Goal: Transaction & Acquisition: Book appointment/travel/reservation

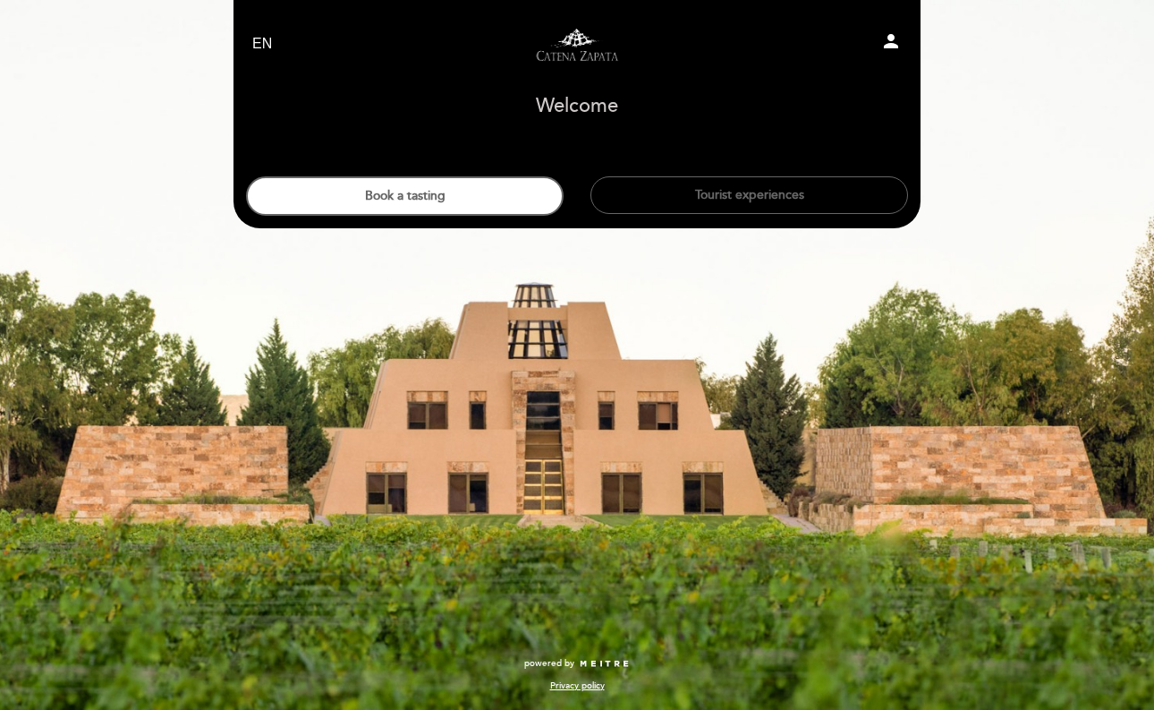
click at [264, 47] on select "EN ES PT" at bounding box center [262, 44] width 21 height 21
select select "es"
click at [252, 34] on select "EN ES PT" at bounding box center [262, 44] width 21 height 21
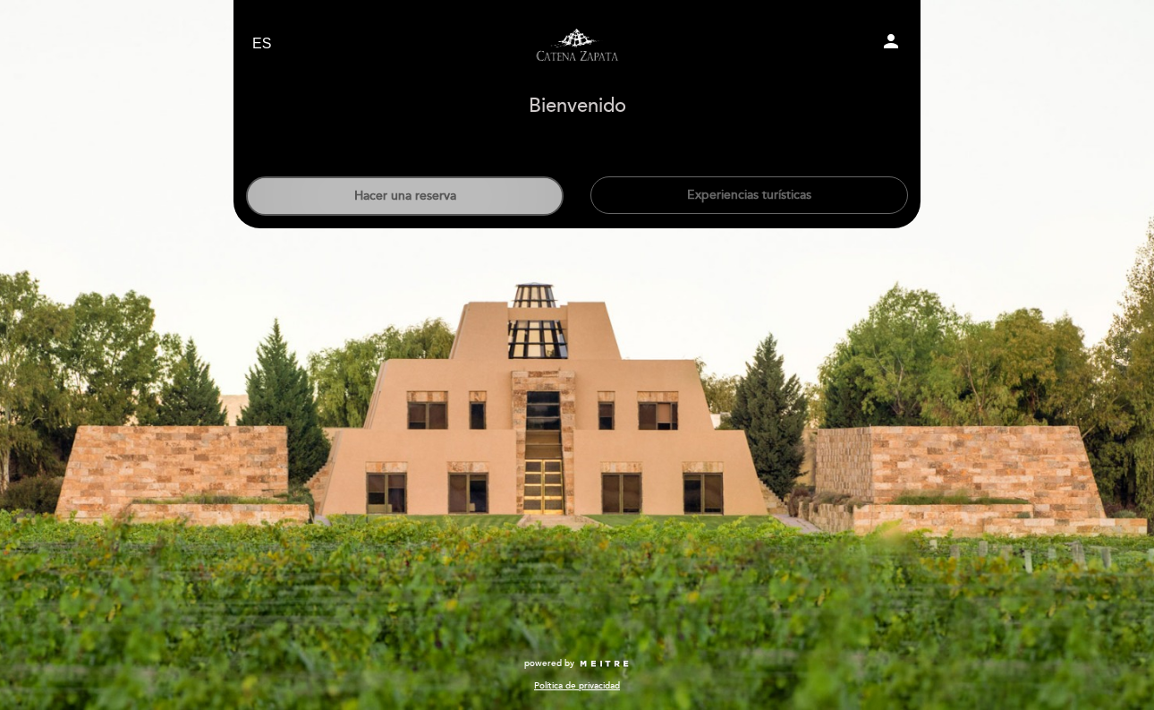
click at [473, 209] on button "Hacer una reserva" at bounding box center [405, 195] width 318 height 39
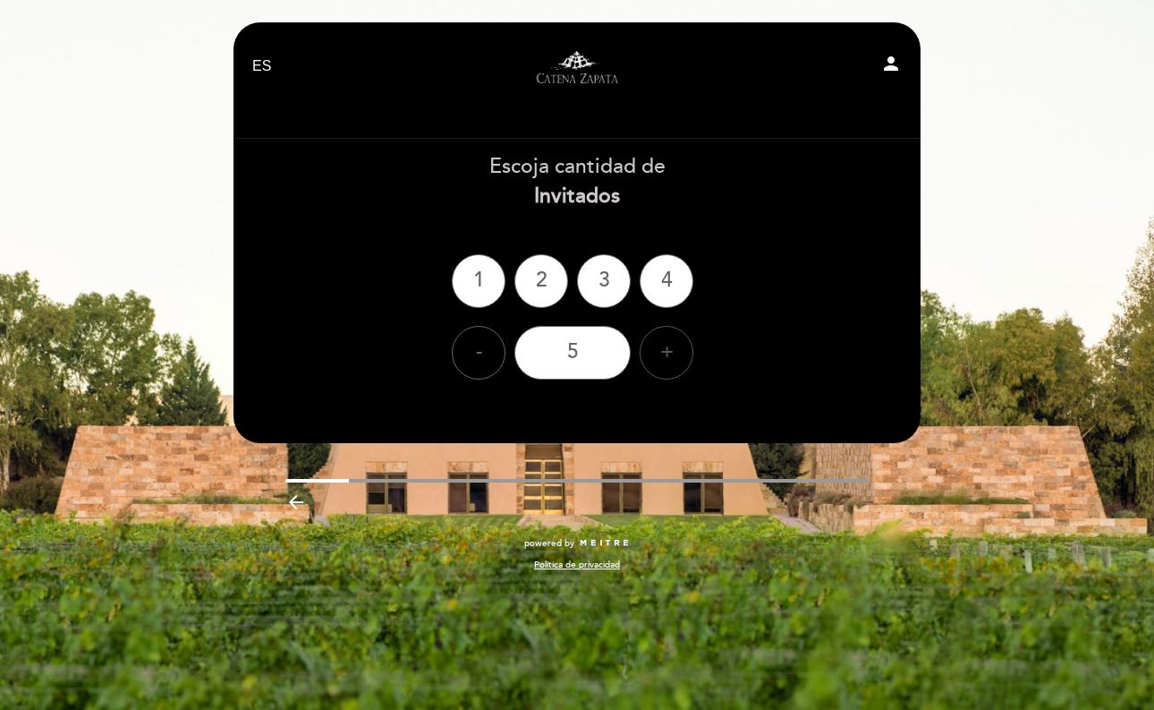
click at [669, 350] on div "+" at bounding box center [667, 353] width 54 height 54
click at [595, 355] on div "6" at bounding box center [573, 353] width 116 height 54
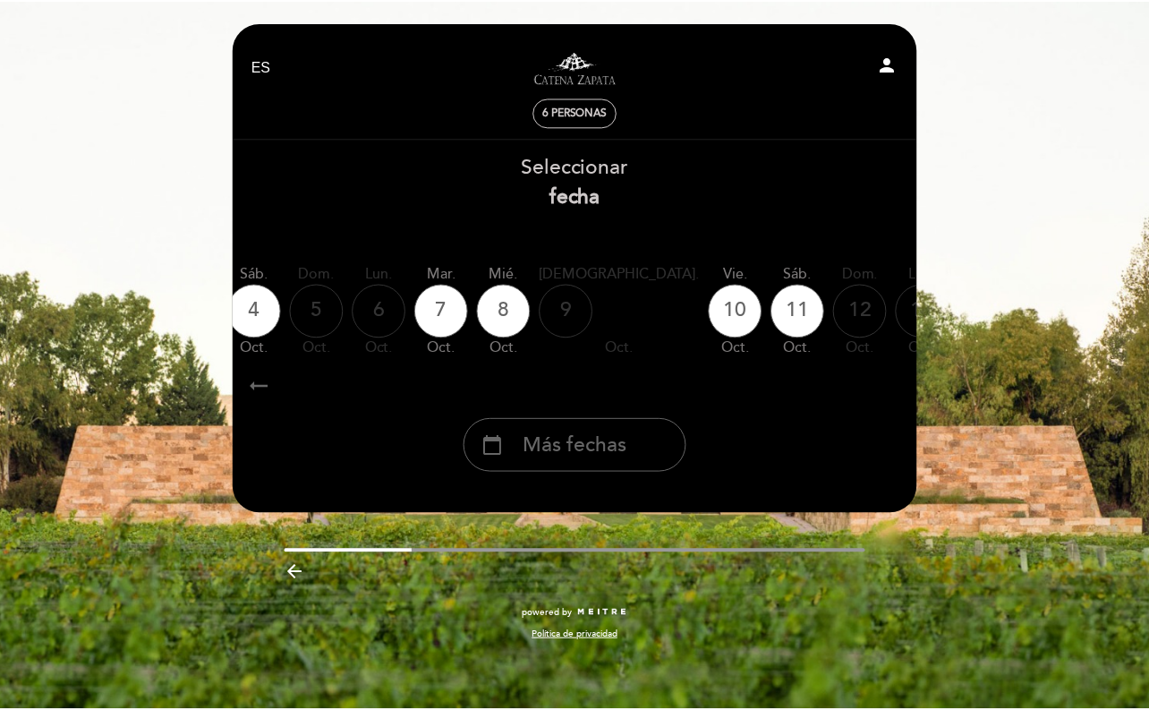
scroll to position [0, 526]
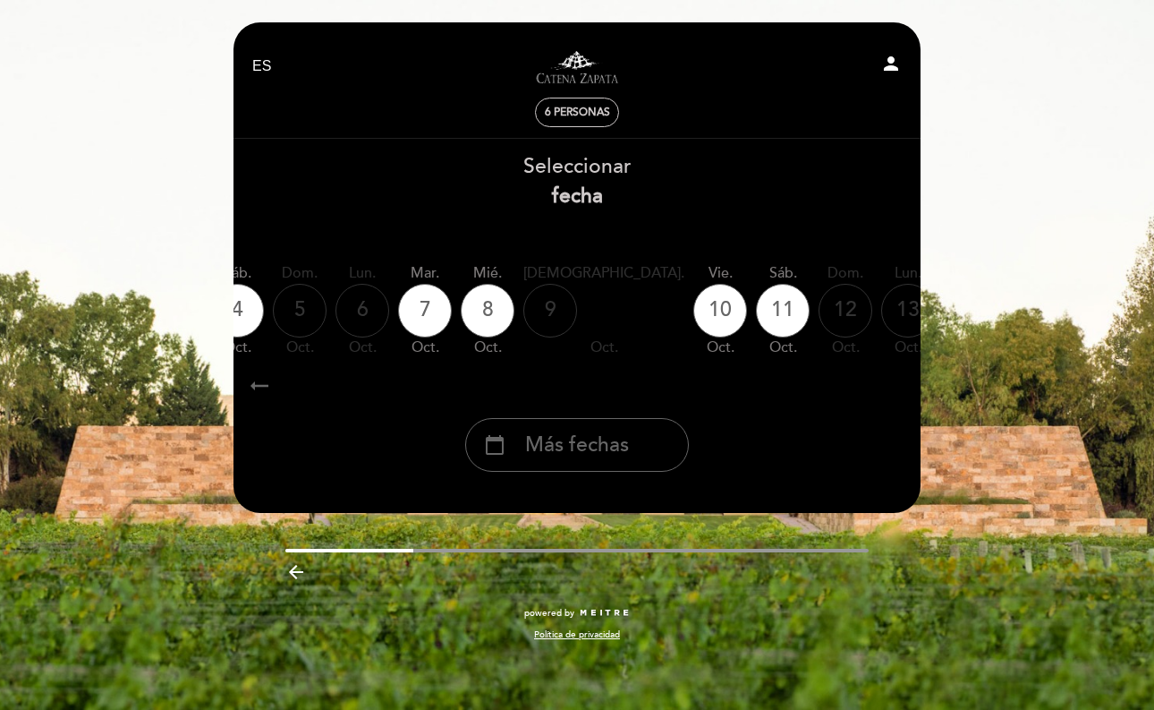
click at [1086, 307] on icon "calendar_today" at bounding box center [1096, 309] width 21 height 30
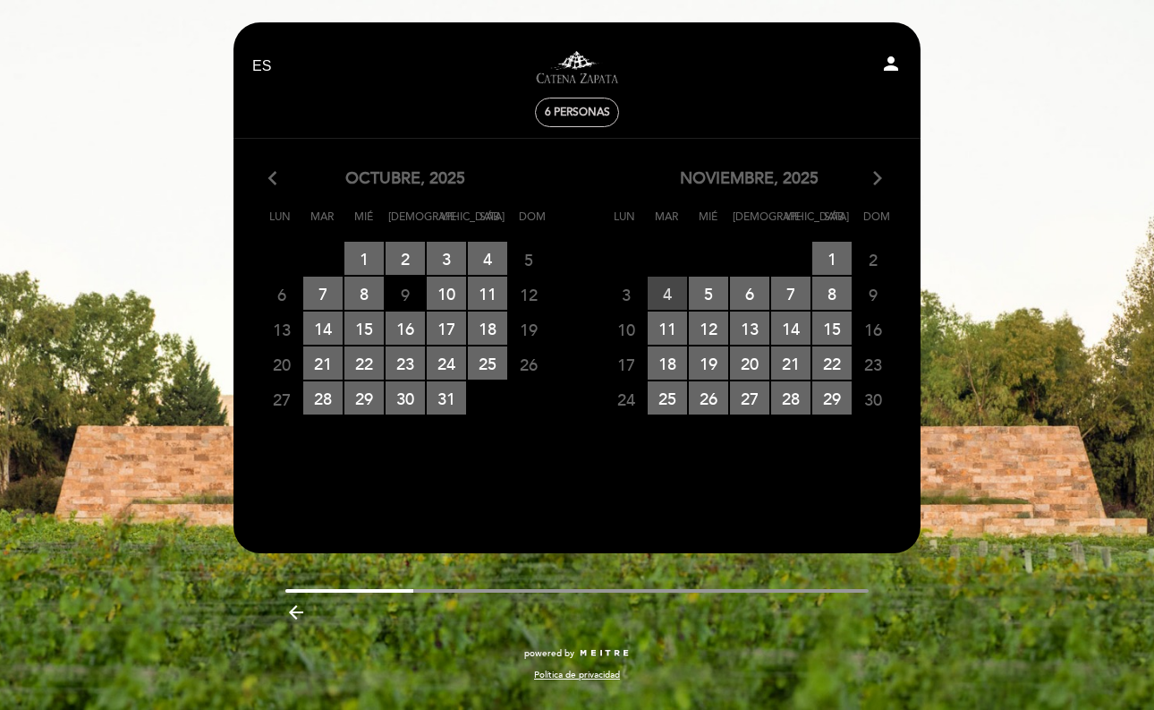
click at [668, 293] on span "4 RESERVAS DISPONIBLES" at bounding box center [667, 293] width 39 height 33
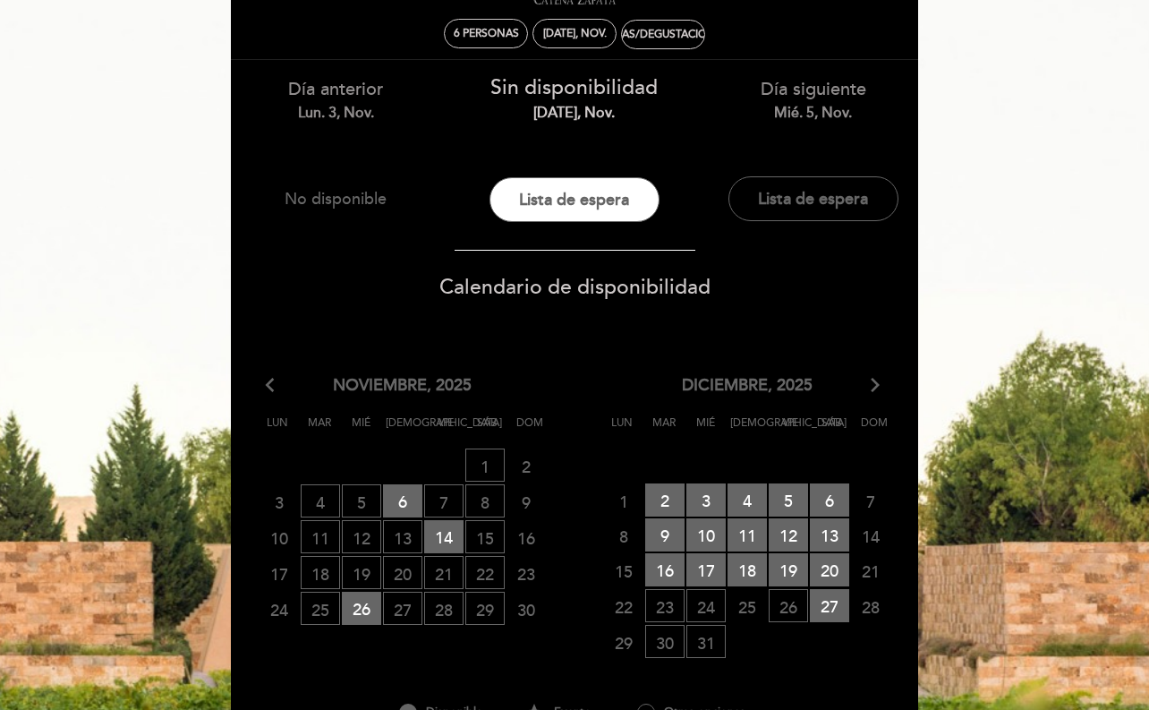
scroll to position [80, 0]
click at [569, 195] on button "Lista de espera" at bounding box center [575, 198] width 170 height 45
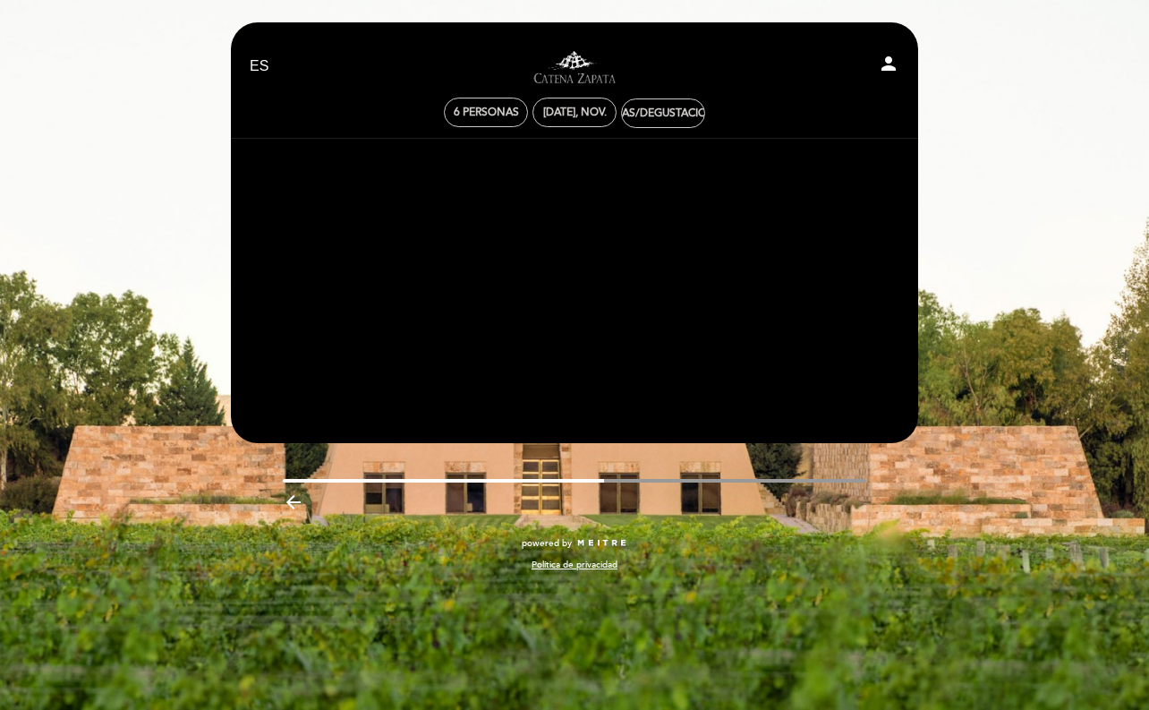
scroll to position [0, 0]
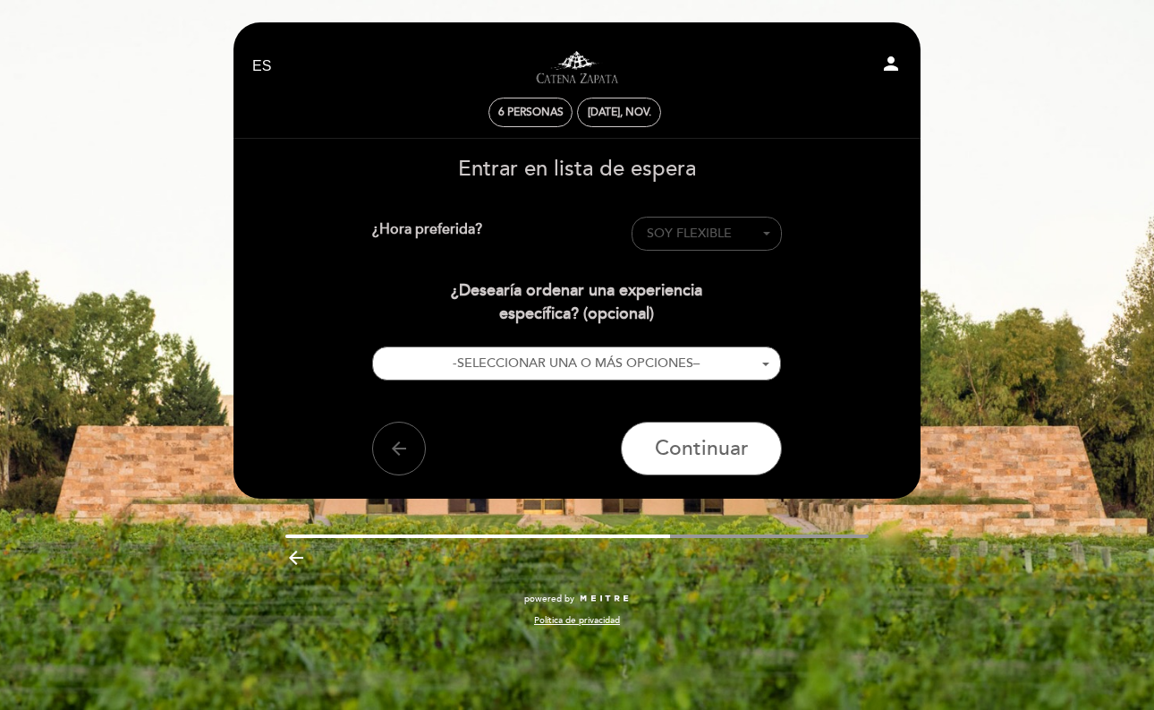
click at [677, 234] on span "SOY FLEXIBLE" at bounding box center [689, 233] width 85 height 15
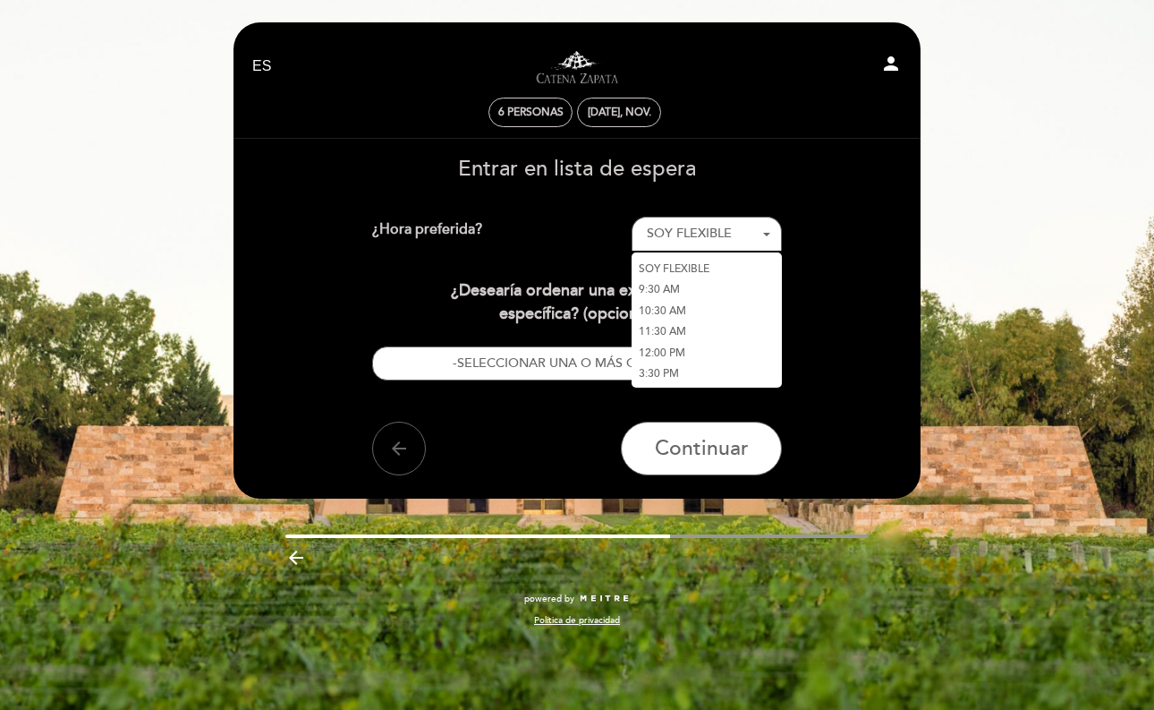
click at [659, 376] on link "3:30 PM" at bounding box center [707, 373] width 150 height 21
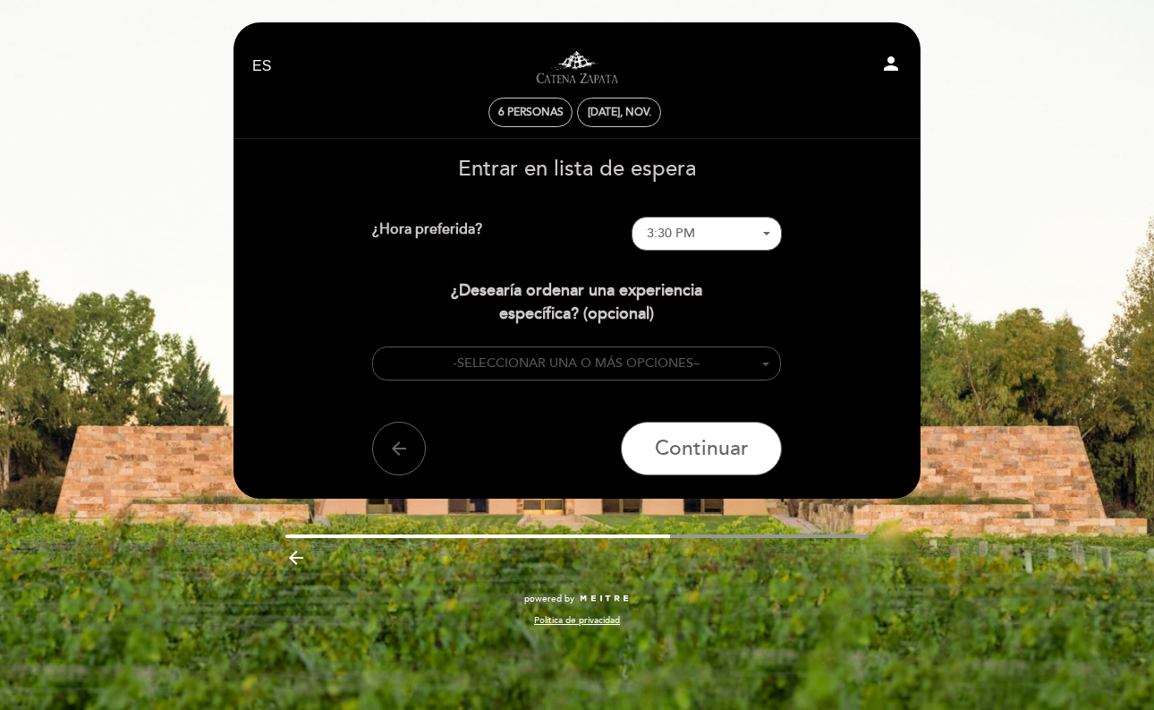
click at [689, 360] on span "SELECCIONAR UNA O MÁS OPCIONES" at bounding box center [575, 362] width 236 height 15
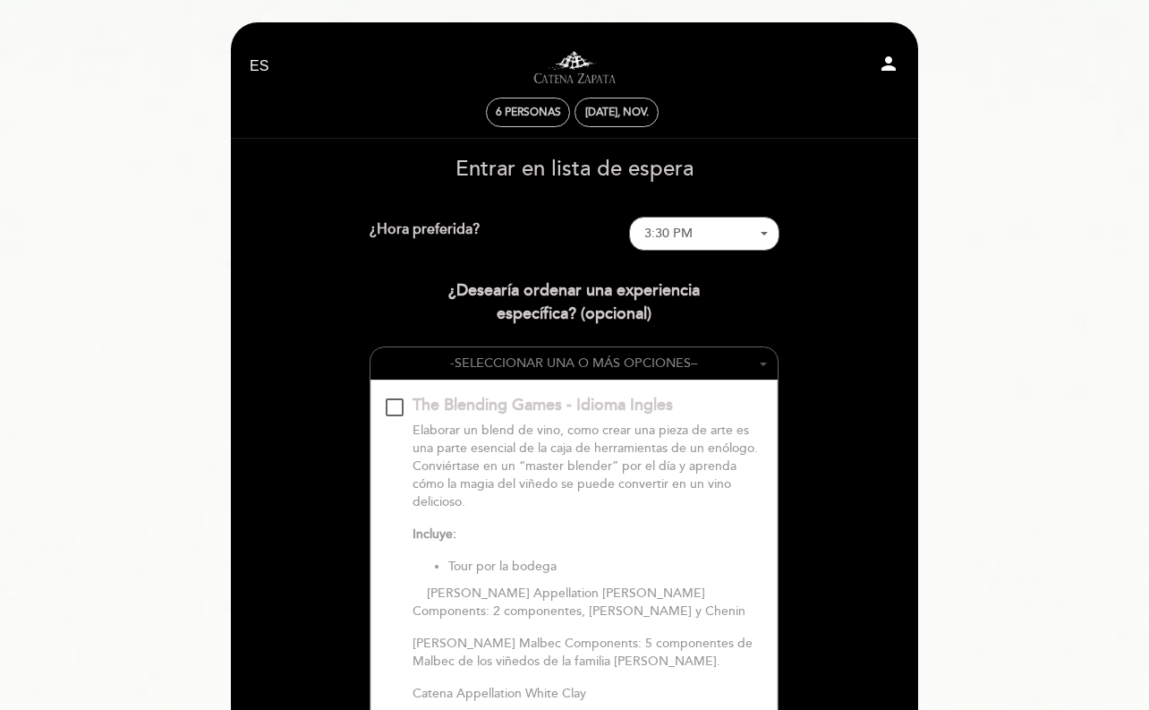
click at [742, 361] on button "- SELECCIONAR UNA O MÁS OPCIONES –" at bounding box center [574, 363] width 408 height 33
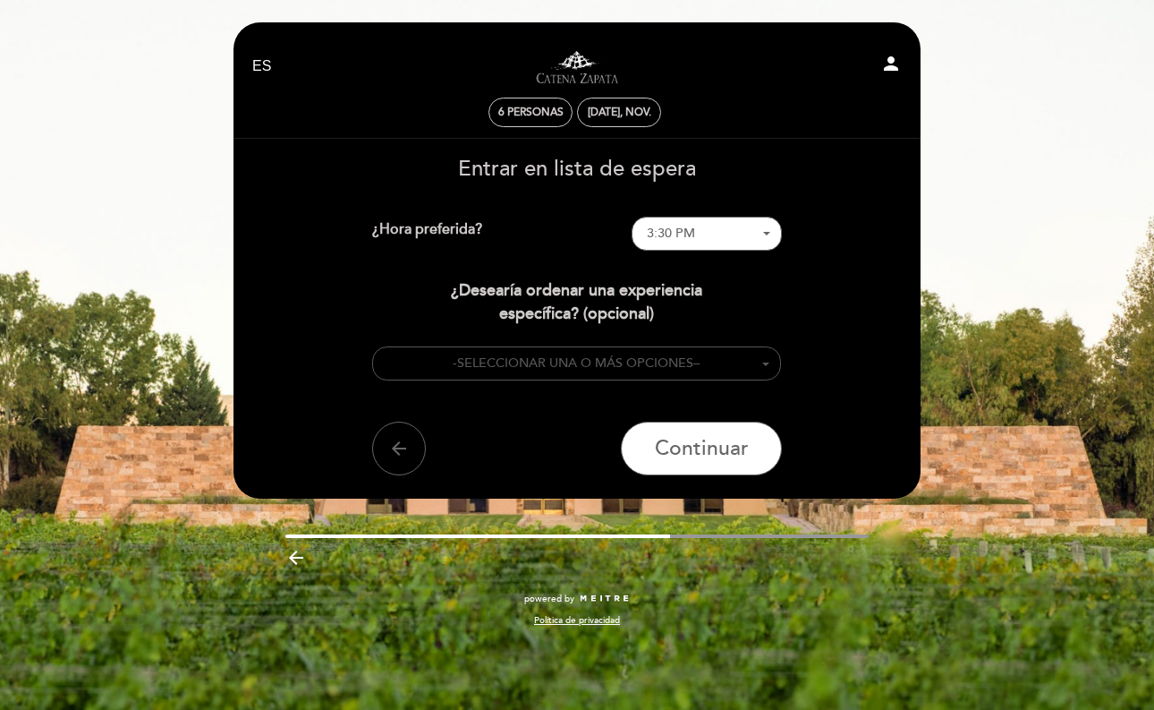
click at [742, 361] on button "- SELECCIONAR UNA O MÁS OPCIONES –" at bounding box center [577, 363] width 410 height 35
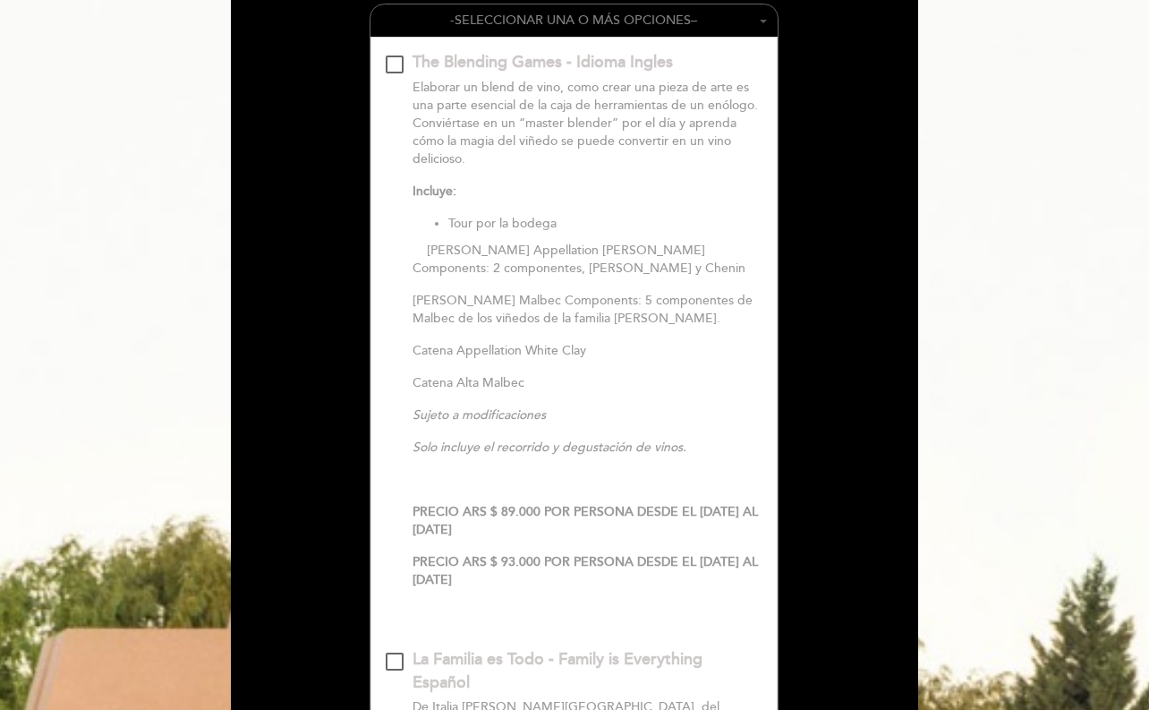
scroll to position [356, 0]
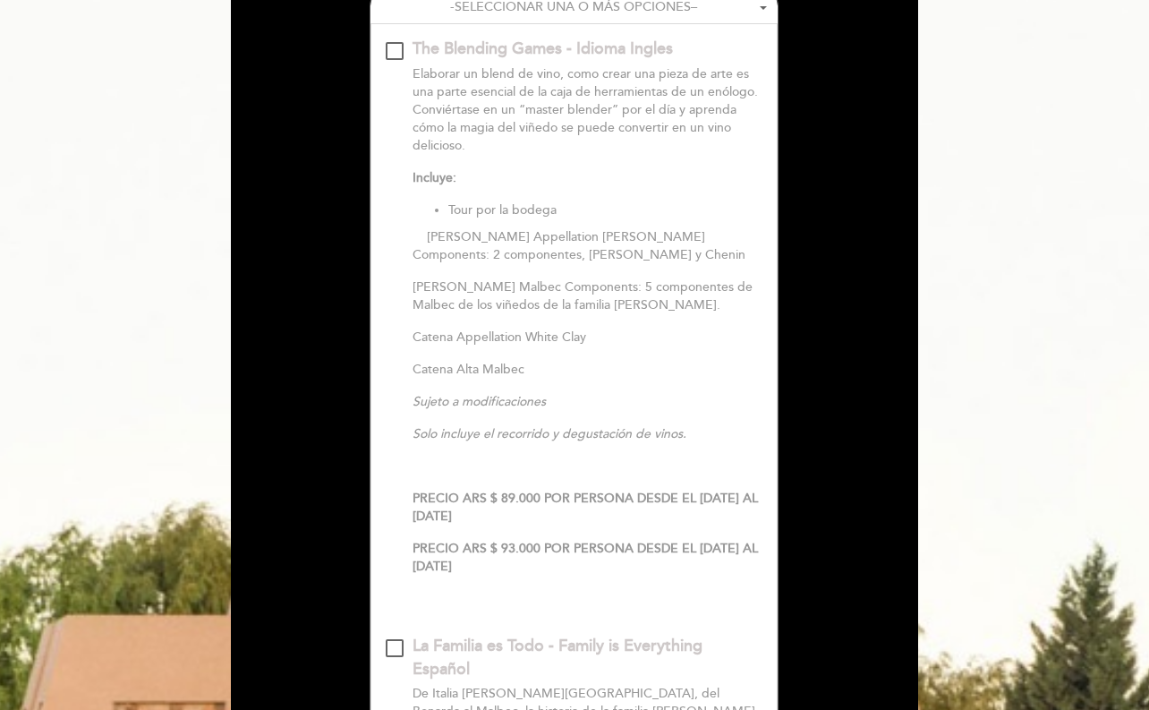
click at [390, 47] on div "The Blending Games - Idioma Ingles \a\9\9\9\9\9\9\9\9\9\9\a\9\9\9\9\9\9\9\9\9\9…" at bounding box center [395, 51] width 18 height 18
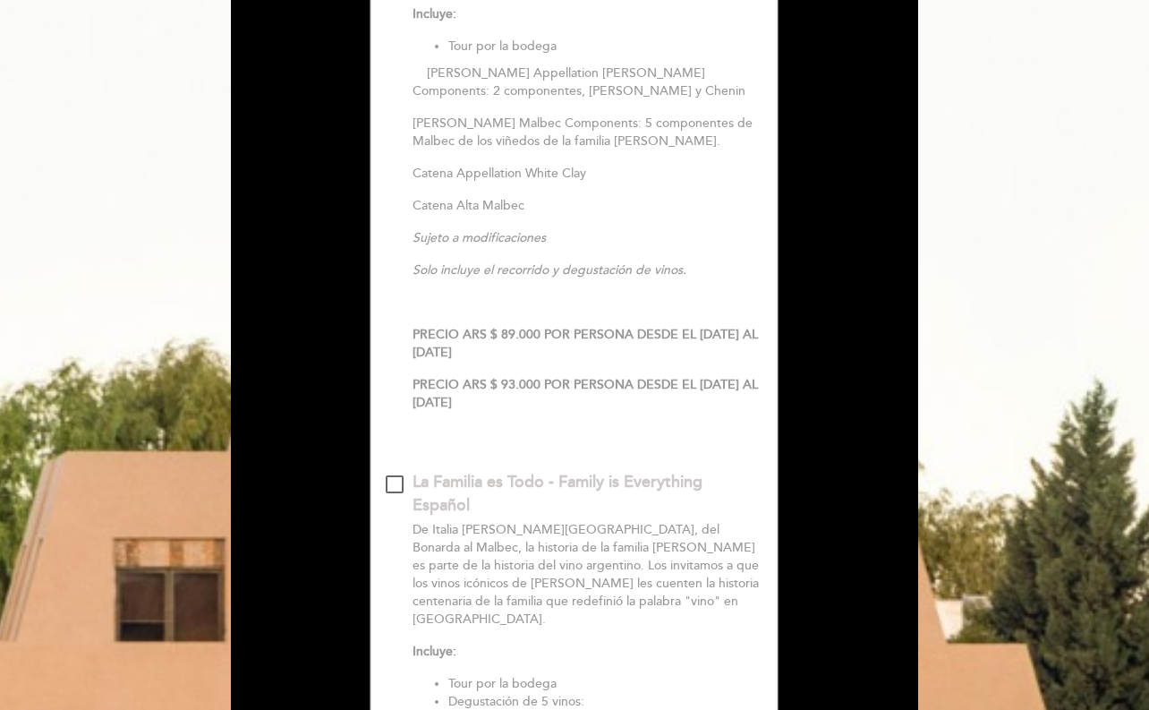
scroll to position [549, 0]
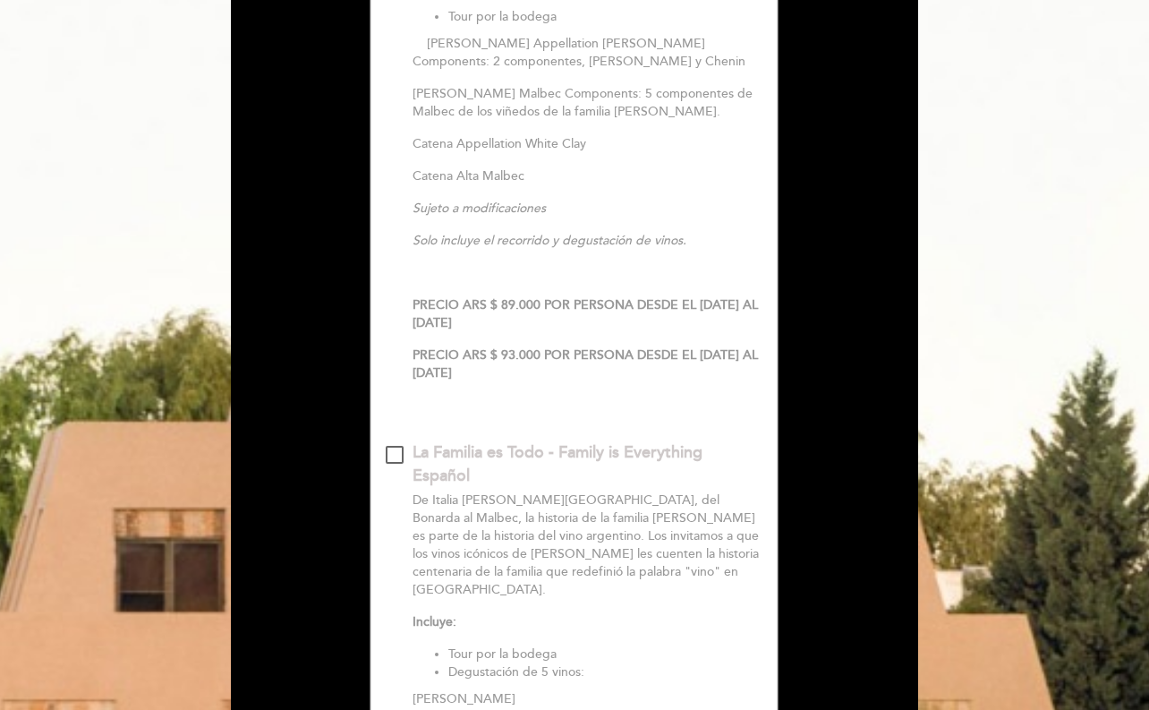
click at [395, 452] on div at bounding box center [395, 455] width 18 height 18
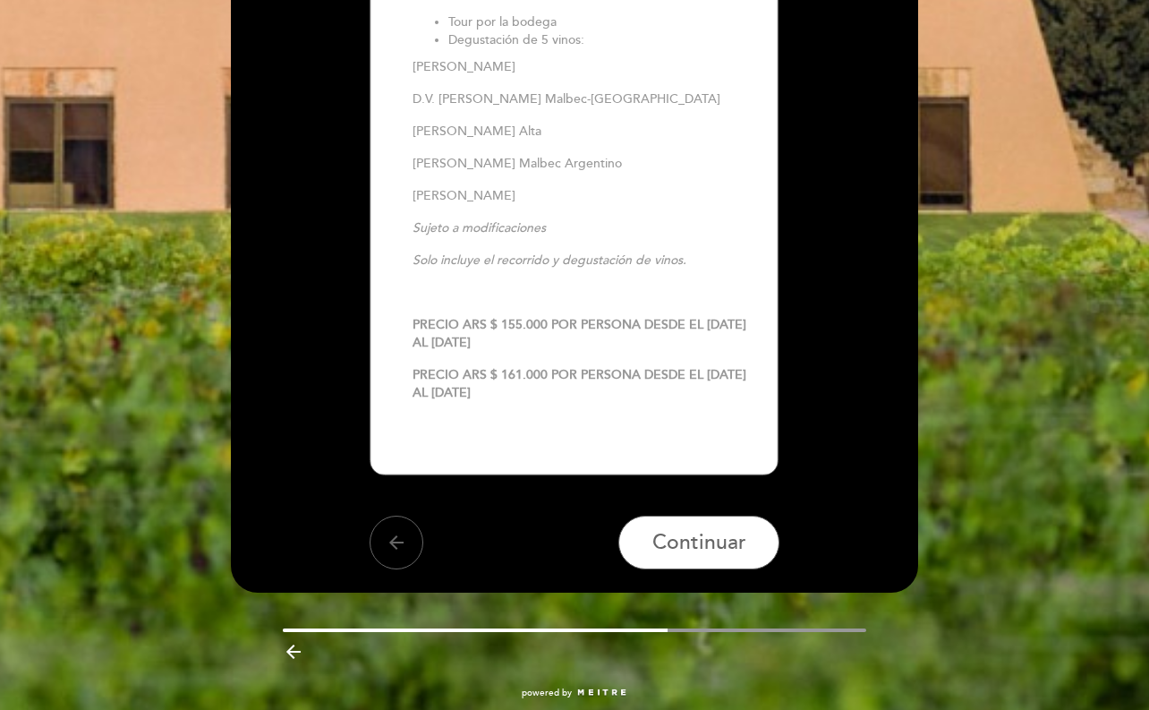
scroll to position [1193, 0]
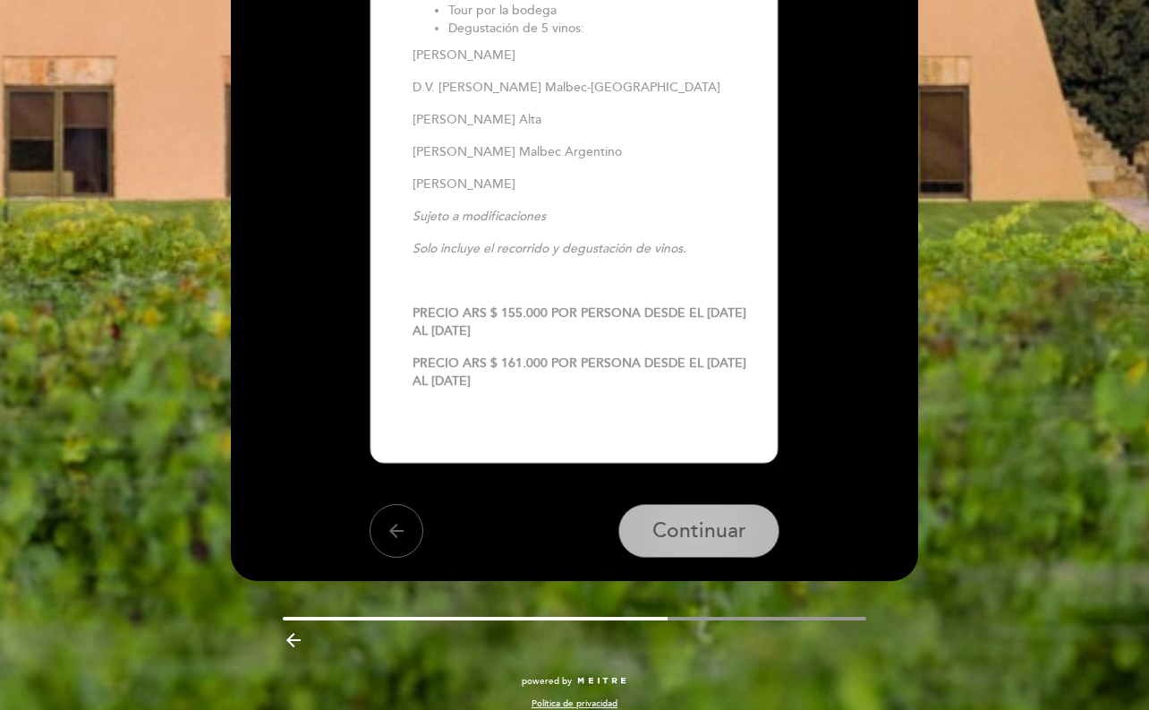
click at [715, 519] on span "Continuar" at bounding box center [699, 531] width 94 height 25
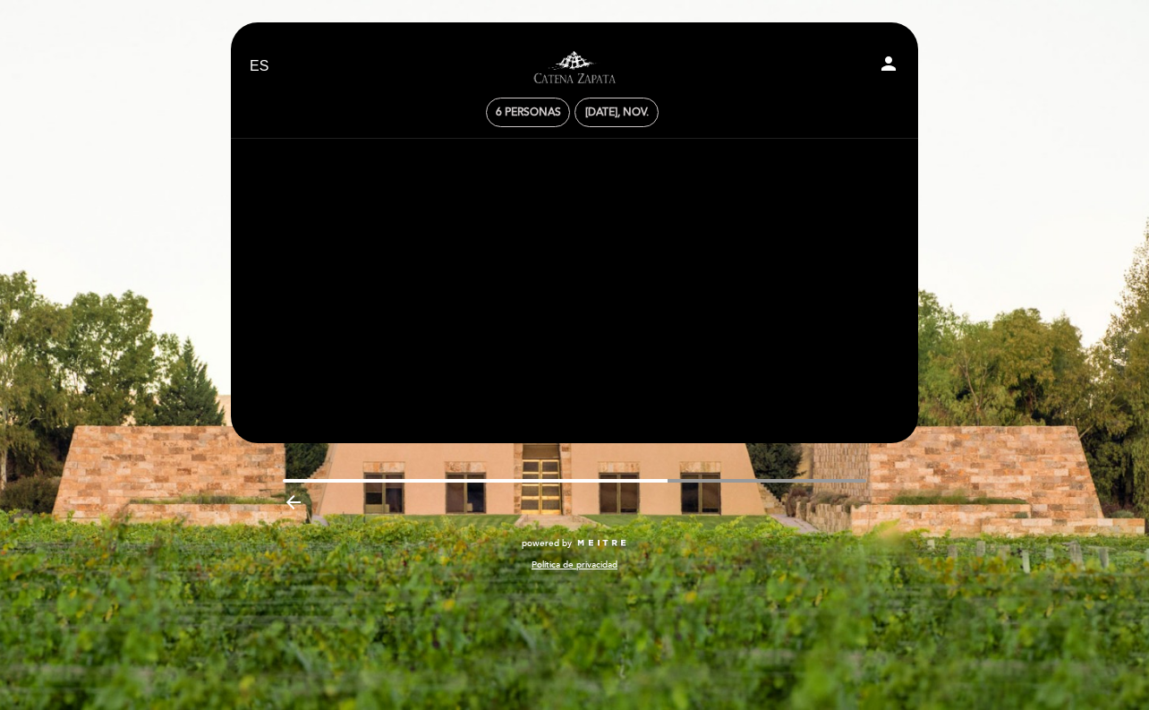
scroll to position [0, 0]
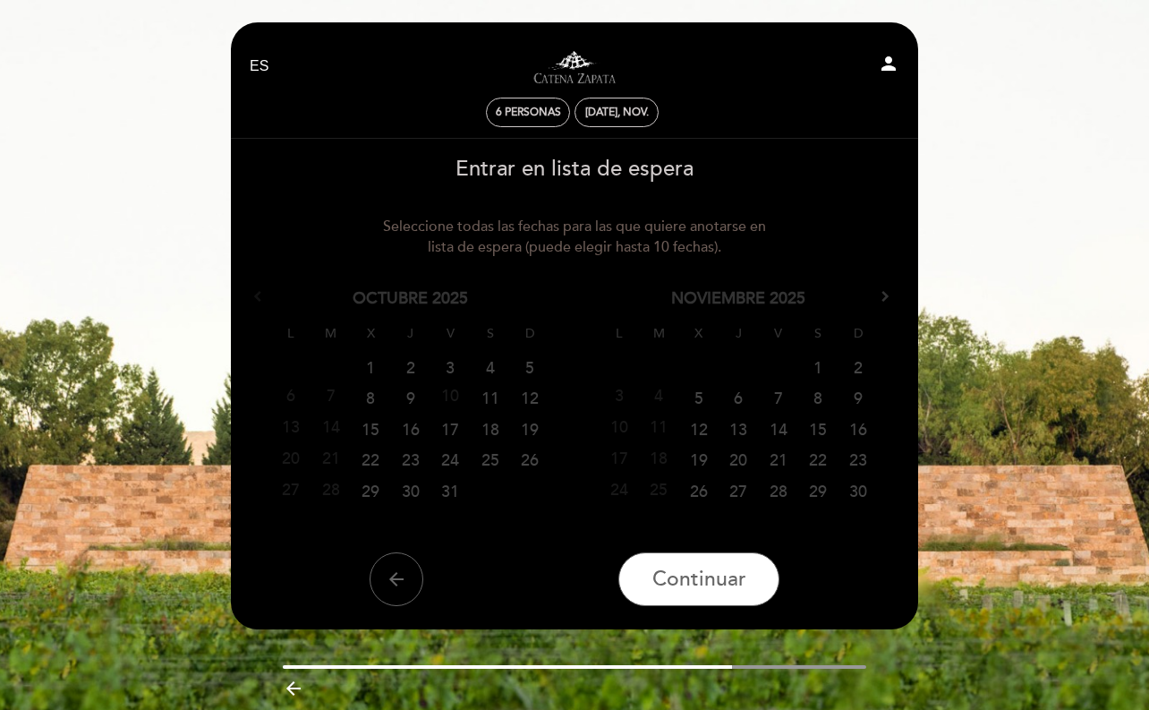
click at [665, 402] on table "L M X J V S D 1 2 3 4 5 6 7 8 9 10 11 12 13 14 15 16 17 18 19 20 21 22 23 24 25…" at bounding box center [739, 411] width 279 height 190
click at [690, 576] on span "Continuar" at bounding box center [699, 578] width 94 height 25
